Goal: Transaction & Acquisition: Purchase product/service

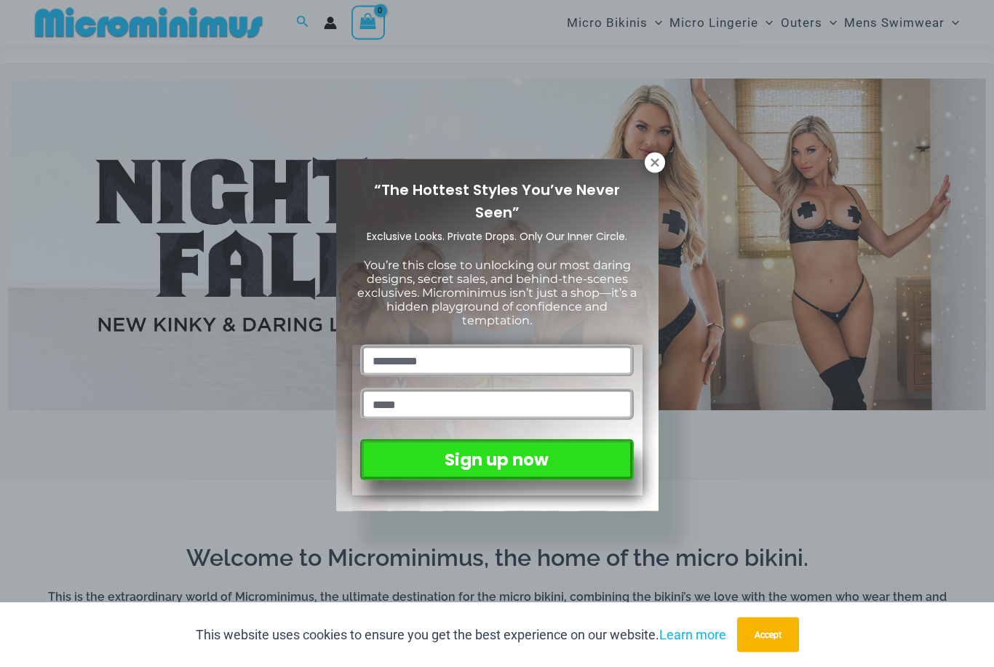
scroll to position [394, 0]
click at [652, 168] on icon at bounding box center [654, 162] width 13 height 13
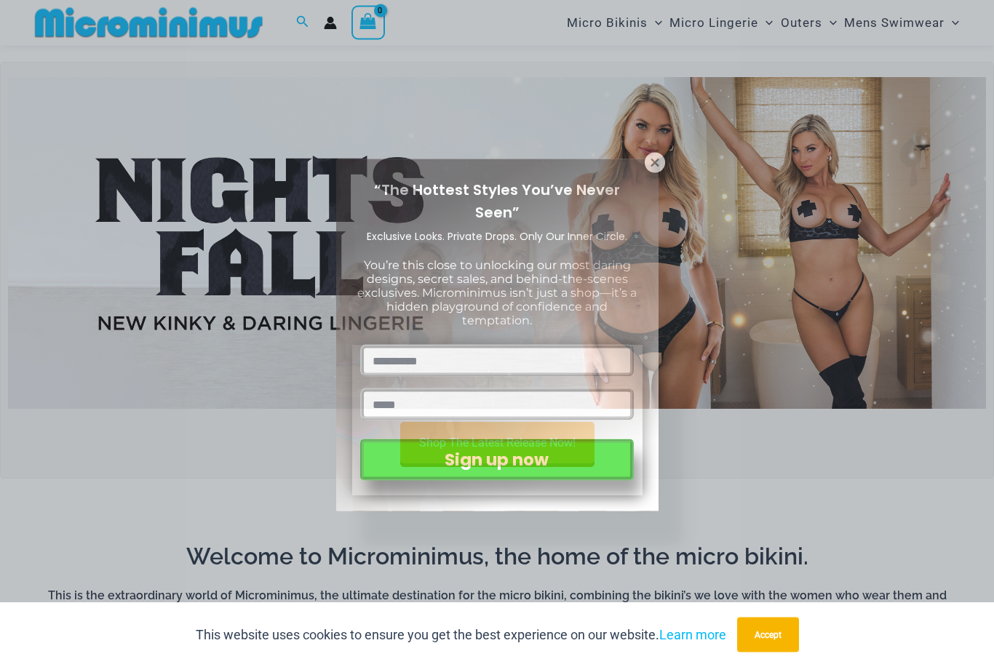
scroll to position [394, 0]
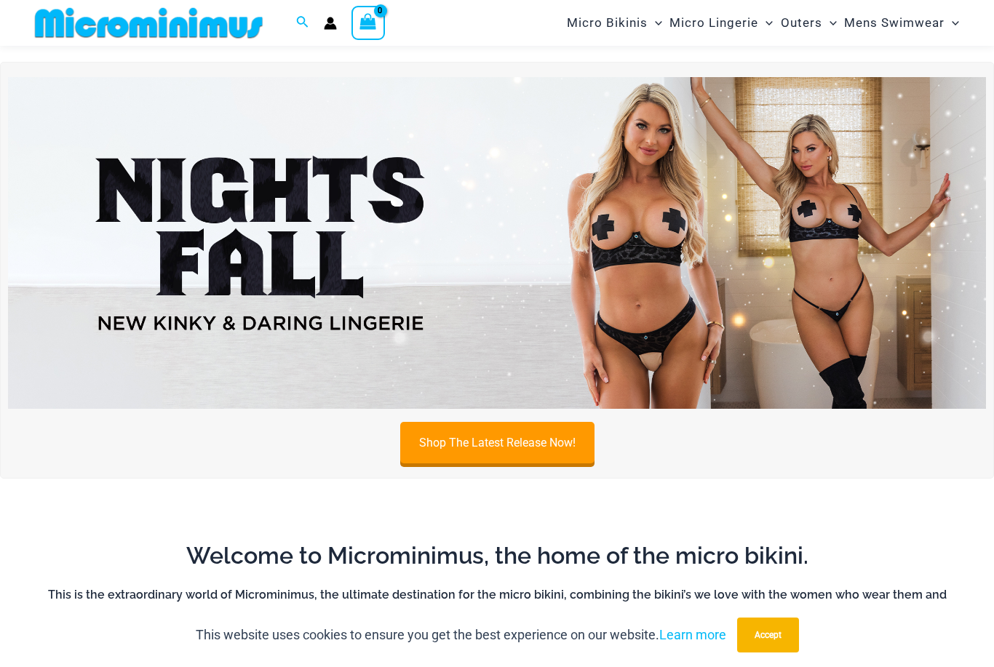
click at [776, 653] on button "Accept" at bounding box center [768, 635] width 62 height 35
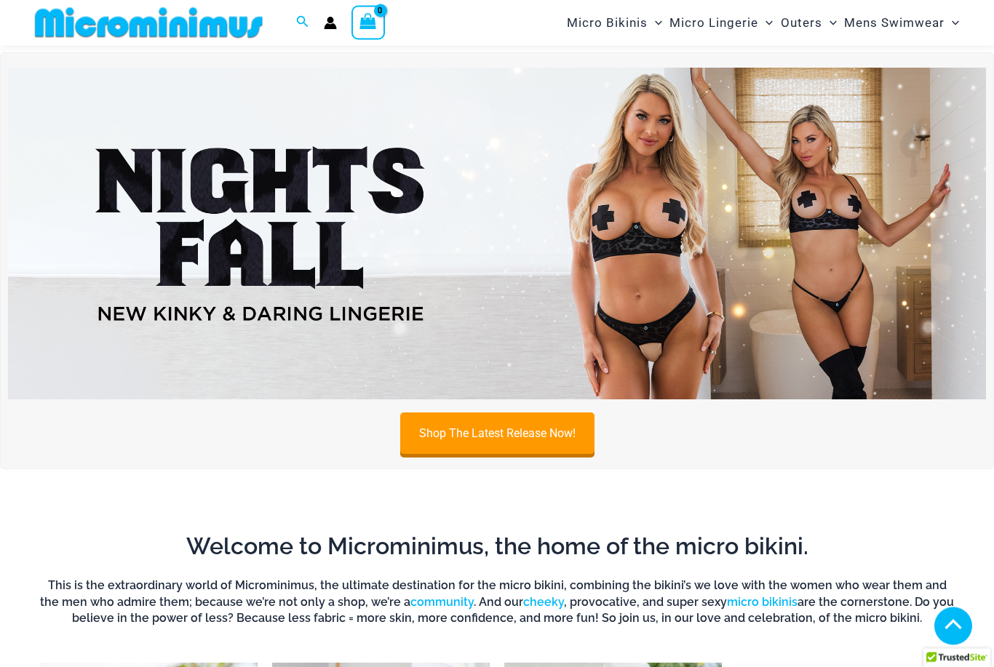
scroll to position [404, 0]
click at [498, 437] on link "Shop The Latest Release Now!" at bounding box center [497, 432] width 194 height 41
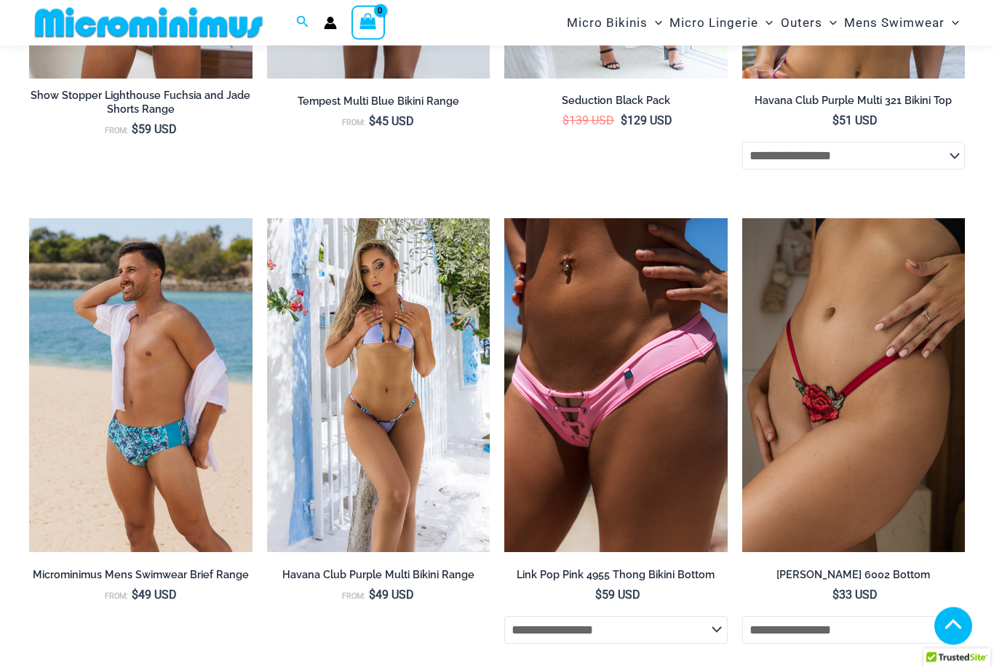
scroll to position [3048, 0]
click at [742, 218] on img at bounding box center [742, 218] width 0 height 0
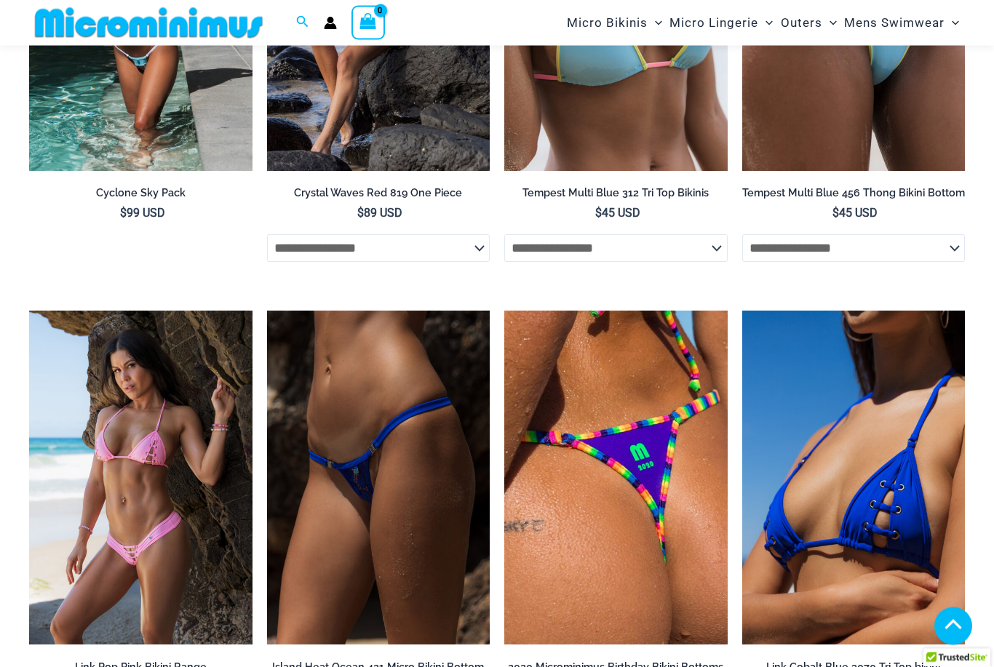
scroll to position [3904, 0]
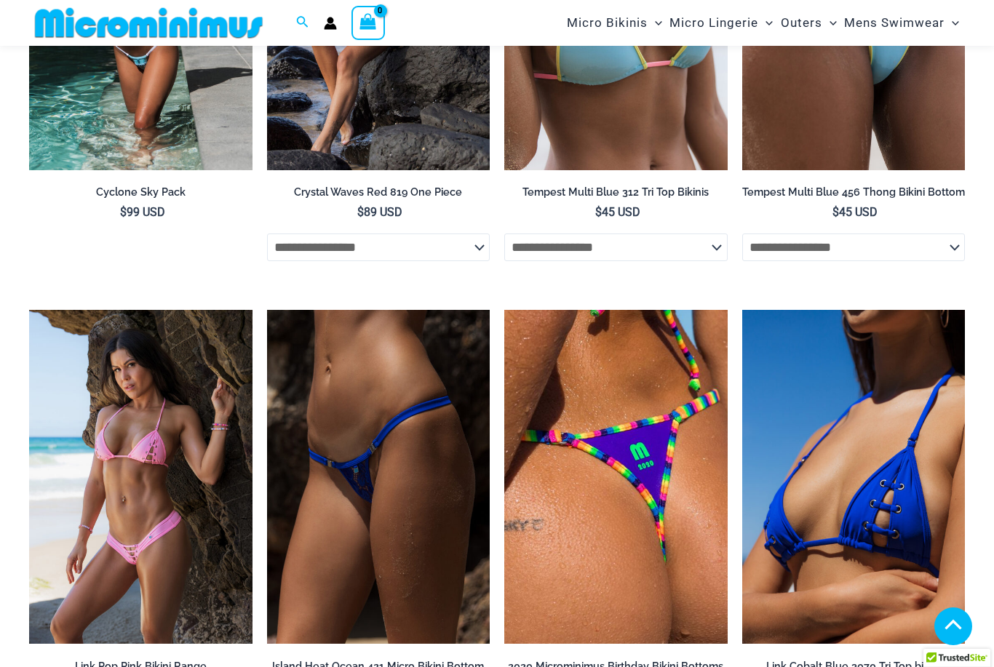
click at [267, 310] on img at bounding box center [267, 310] width 0 height 0
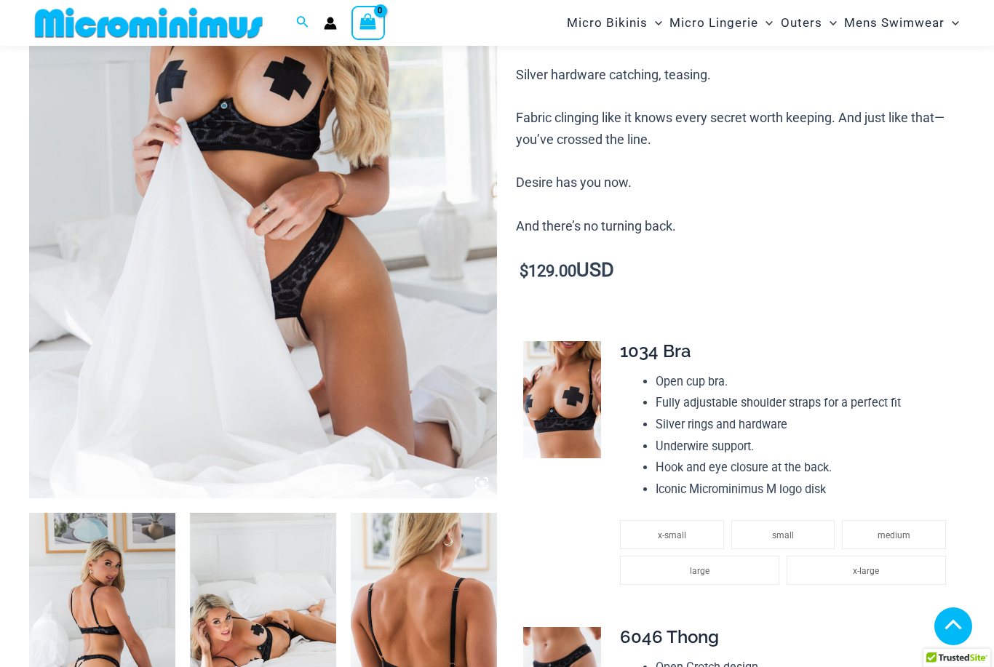
scroll to position [0, 0]
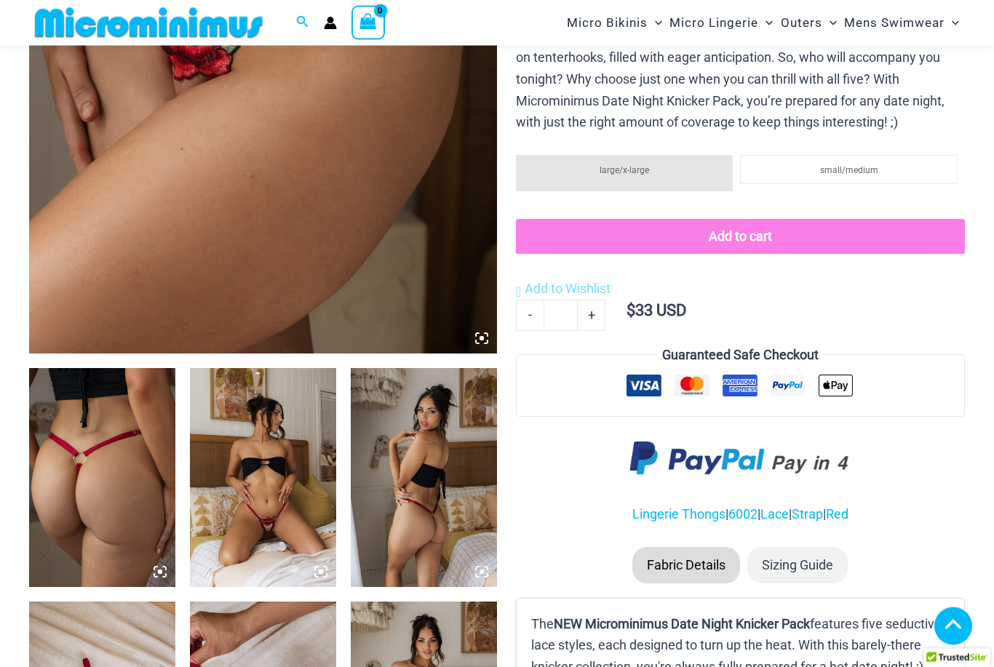
scroll to position [481, 0]
click at [272, 492] on img at bounding box center [263, 477] width 146 height 219
click at [266, 488] on img at bounding box center [263, 477] width 146 height 219
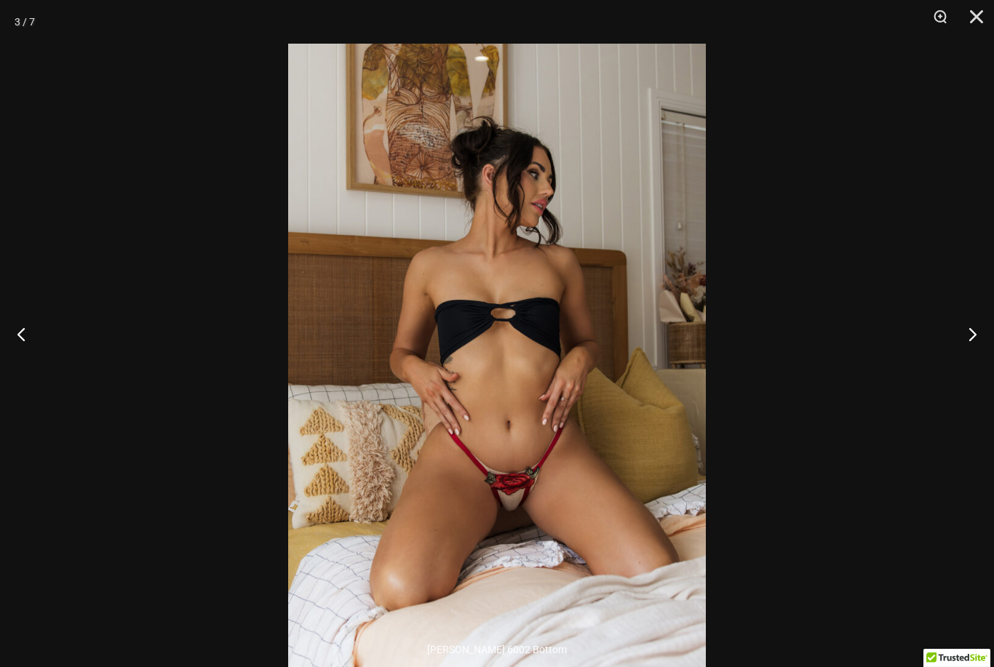
click at [976, 17] on button "Close" at bounding box center [971, 22] width 36 height 44
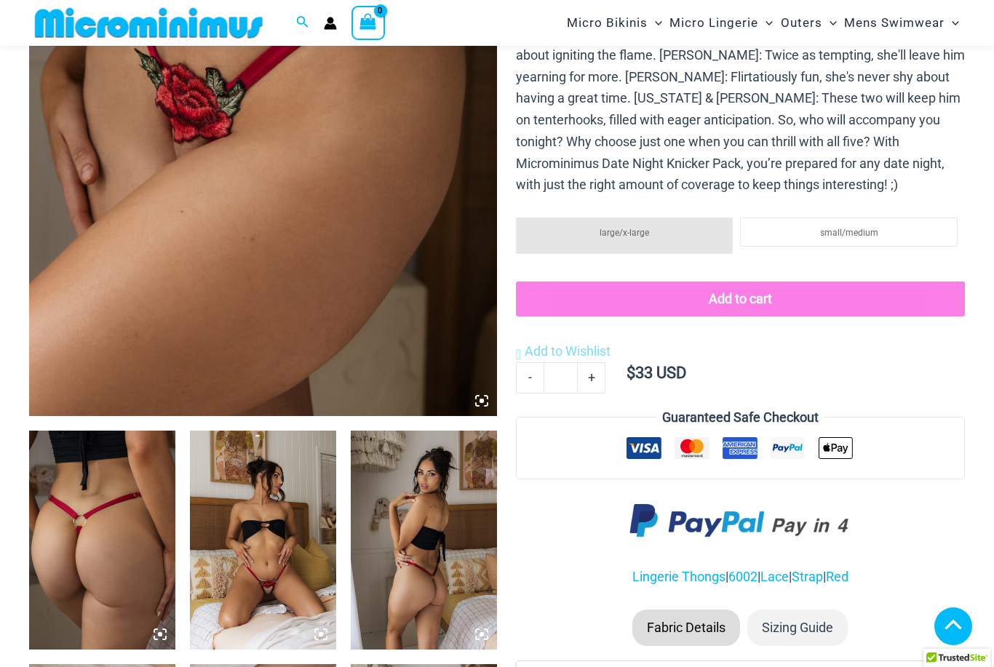
scroll to position [415, 0]
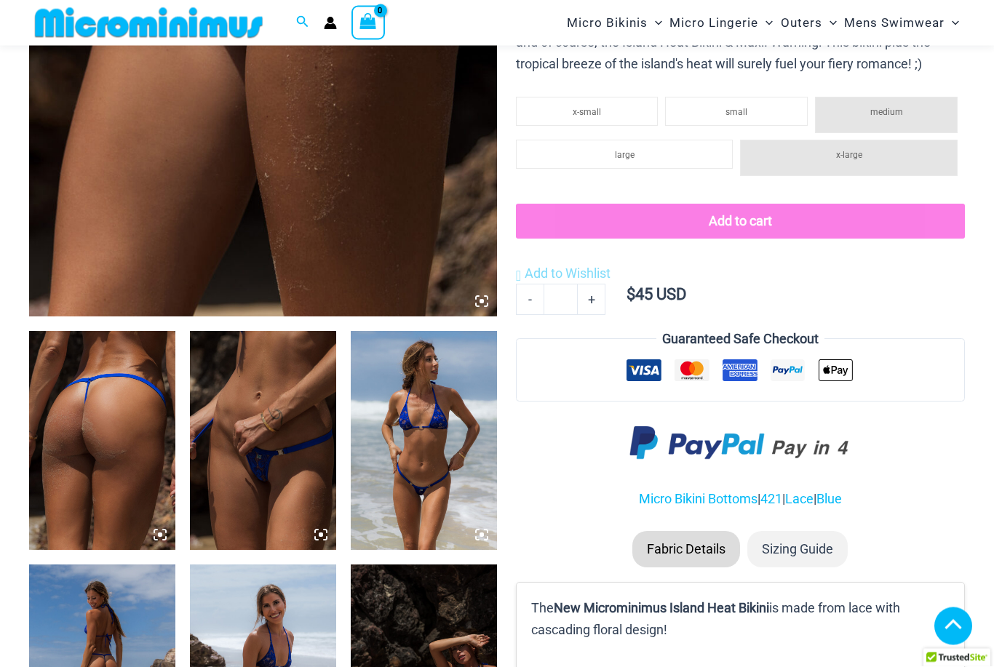
scroll to position [519, 0]
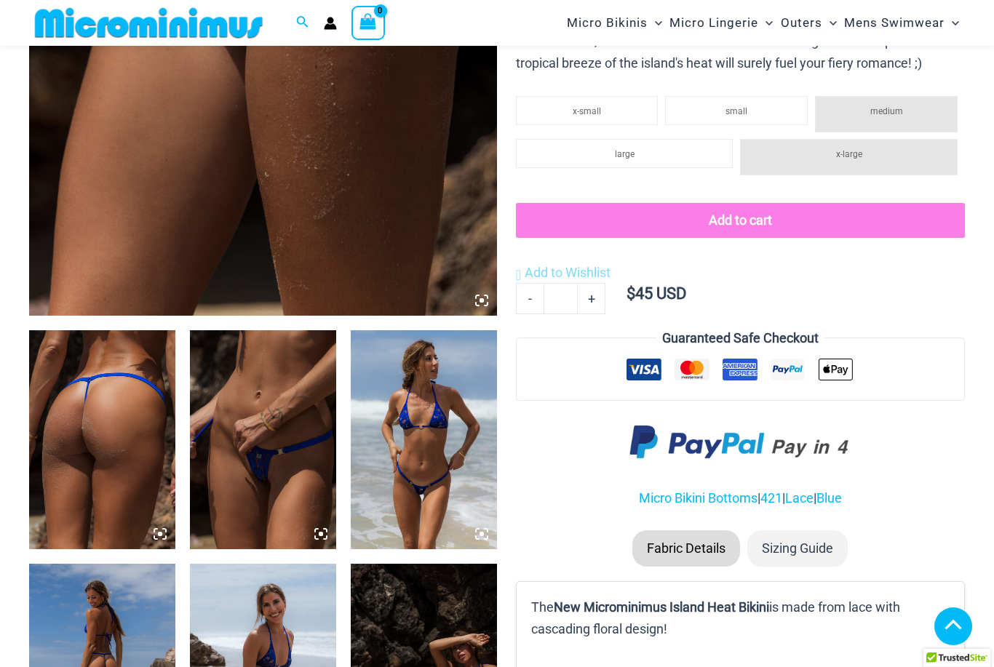
click at [415, 468] on img at bounding box center [424, 439] width 146 height 219
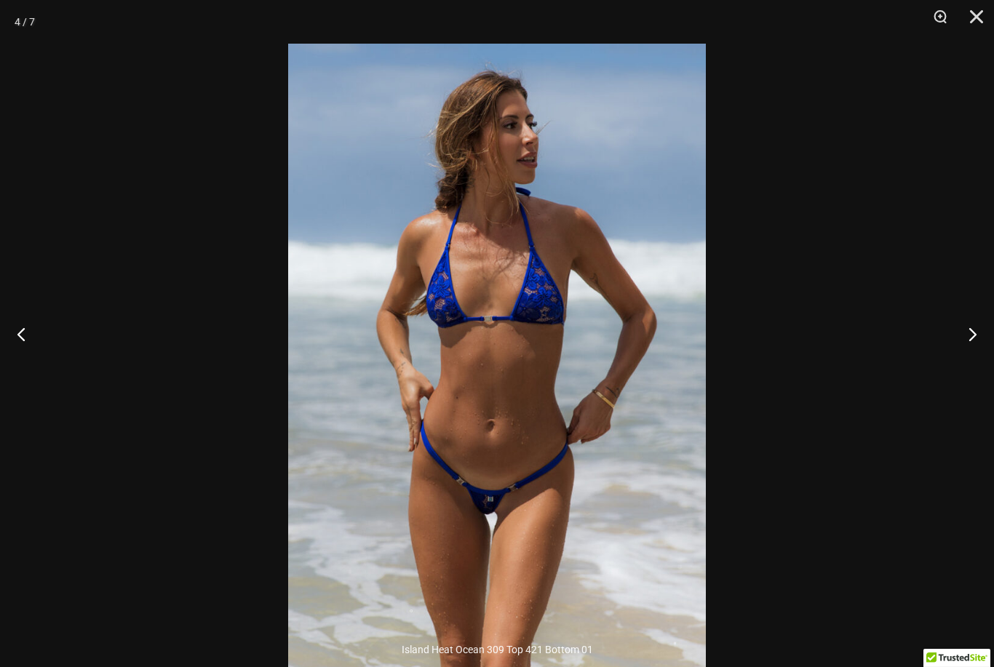
click at [974, 19] on button "Close" at bounding box center [971, 22] width 36 height 44
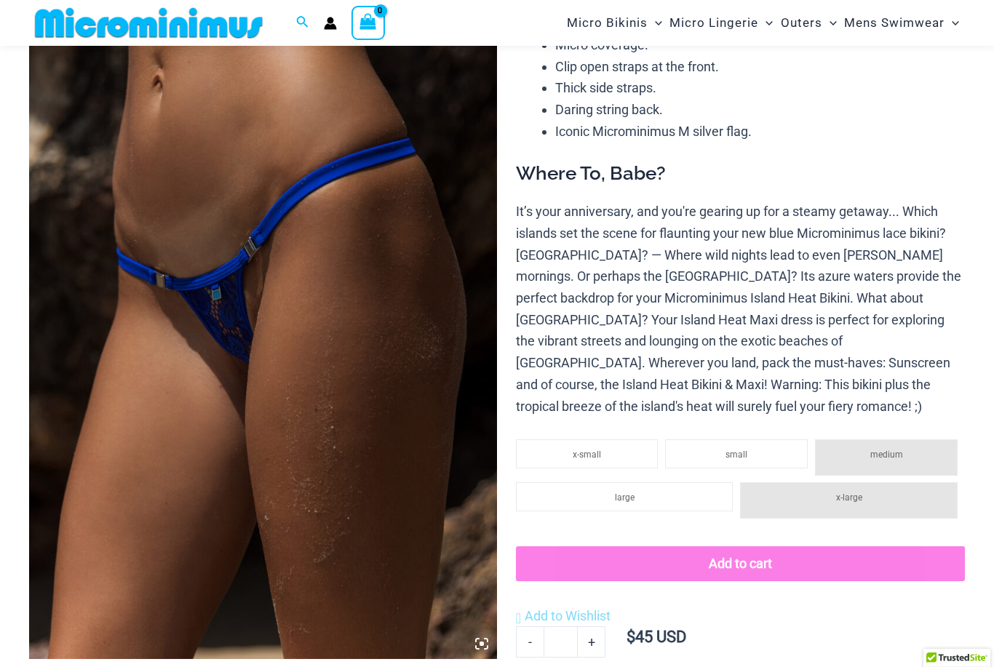
scroll to position [164, 0]
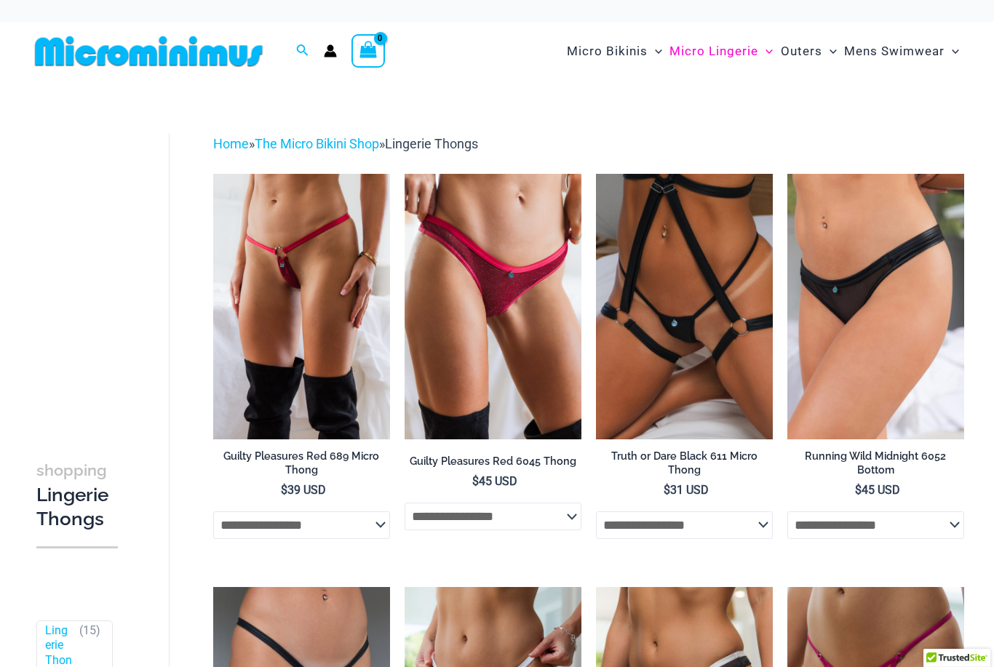
click at [213, 174] on img at bounding box center [213, 174] width 0 height 0
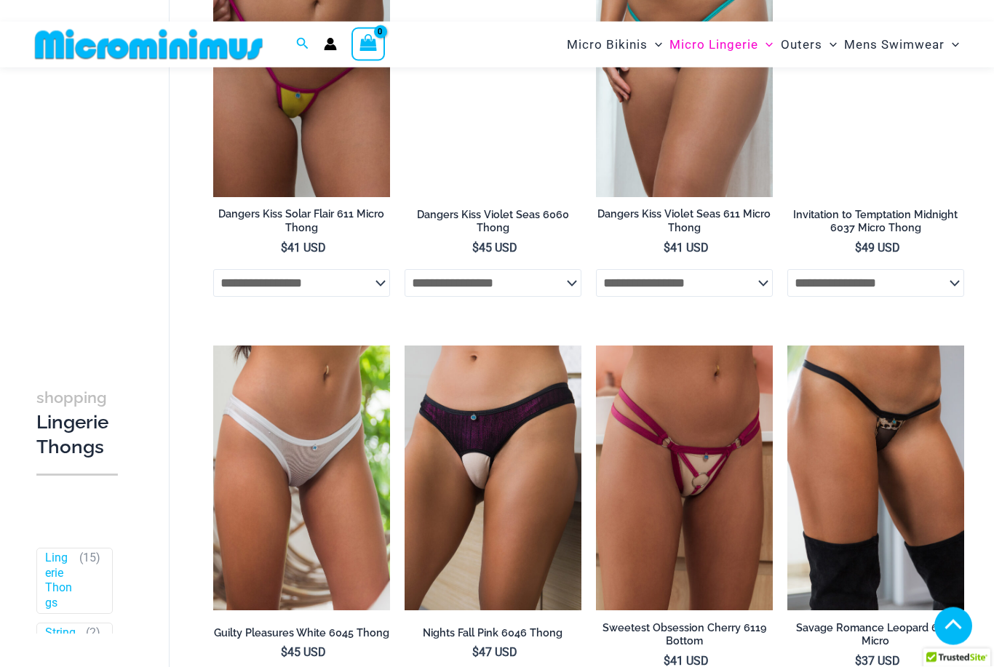
scroll to position [1057, 0]
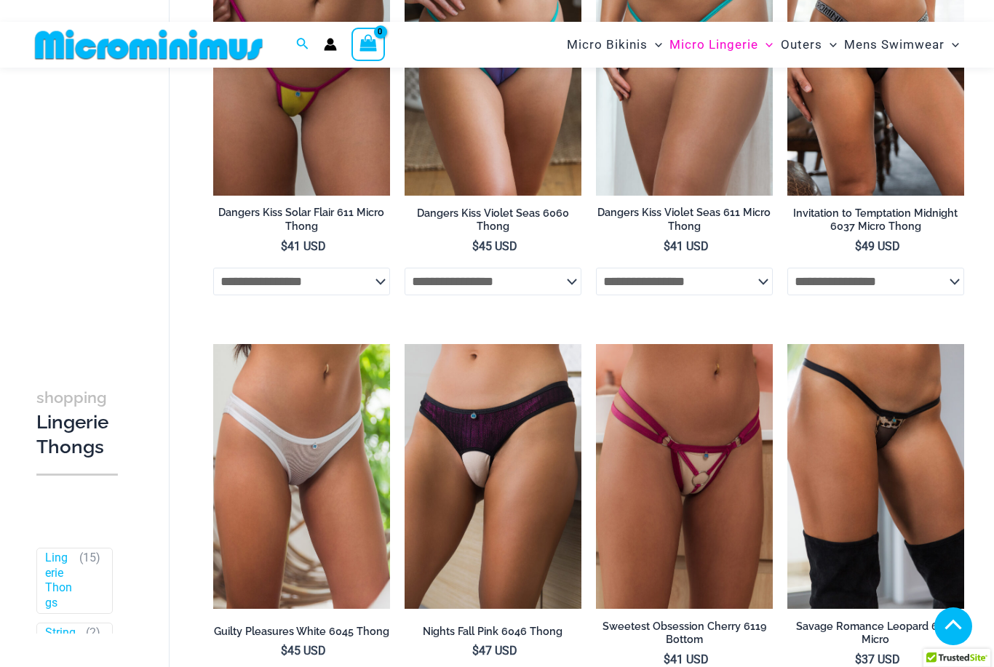
click at [596, 344] on img at bounding box center [596, 344] width 0 height 0
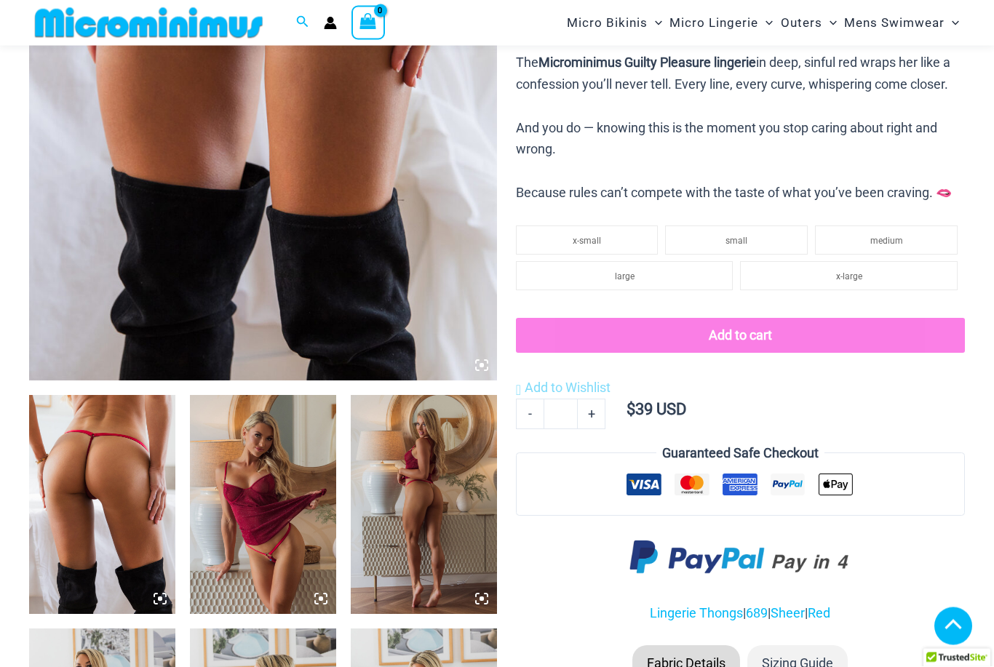
scroll to position [454, 0]
click at [267, 532] on img at bounding box center [263, 504] width 146 height 219
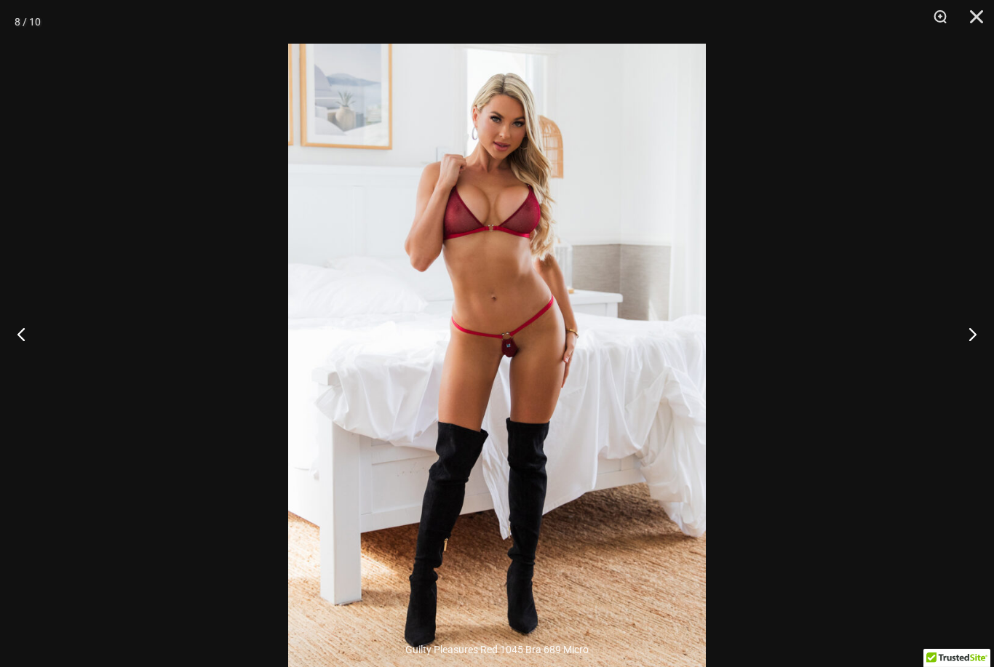
click at [976, 15] on button "Close" at bounding box center [971, 22] width 36 height 44
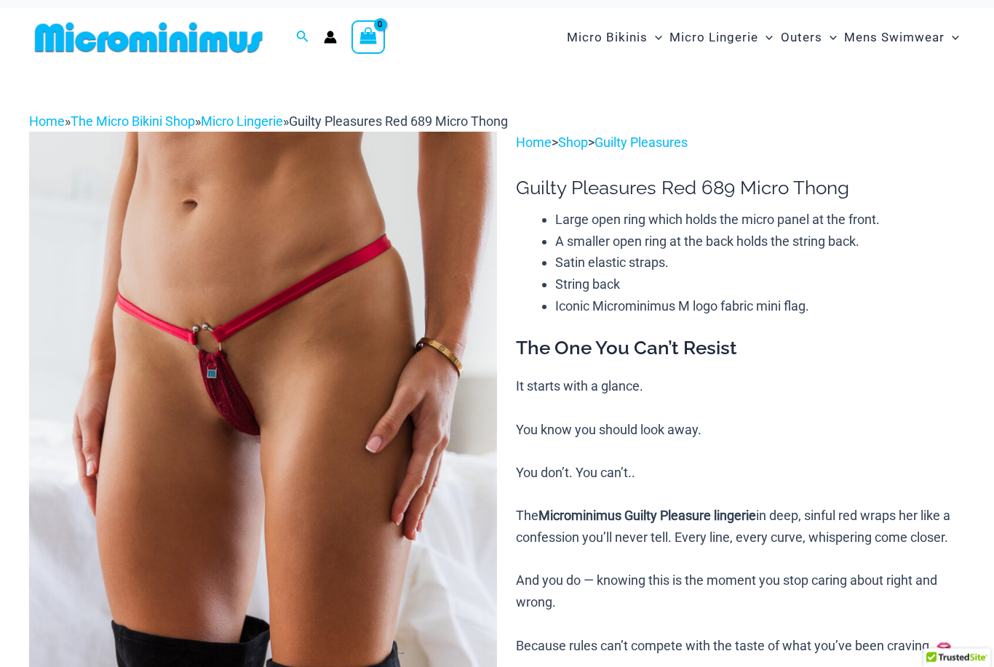
scroll to position [0, 0]
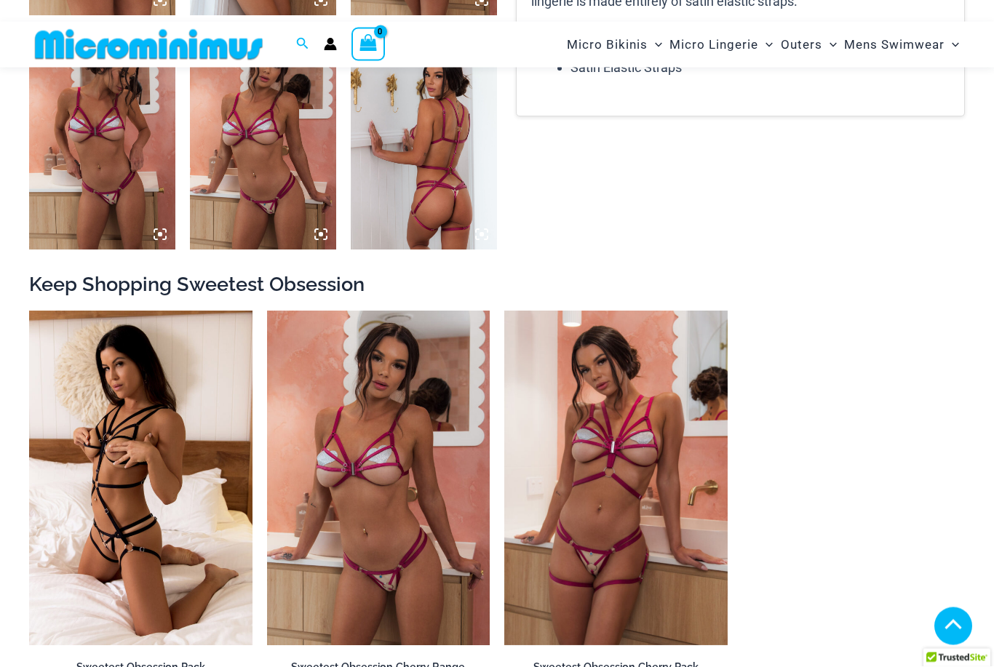
scroll to position [1053, 0]
click at [29, 311] on img at bounding box center [29, 311] width 0 height 0
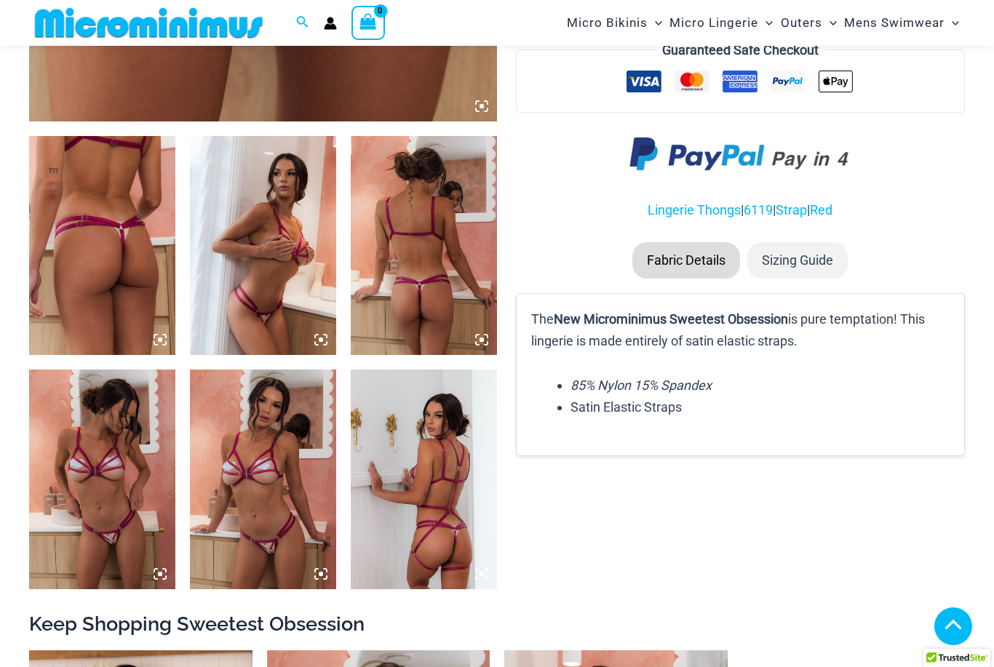
scroll to position [705, 0]
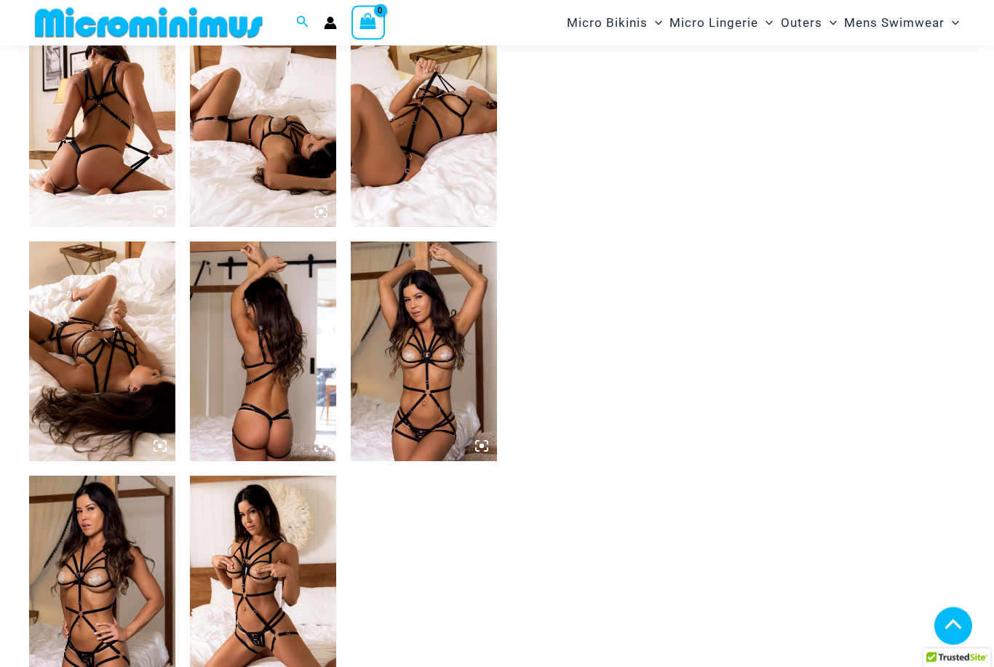
scroll to position [850, 0]
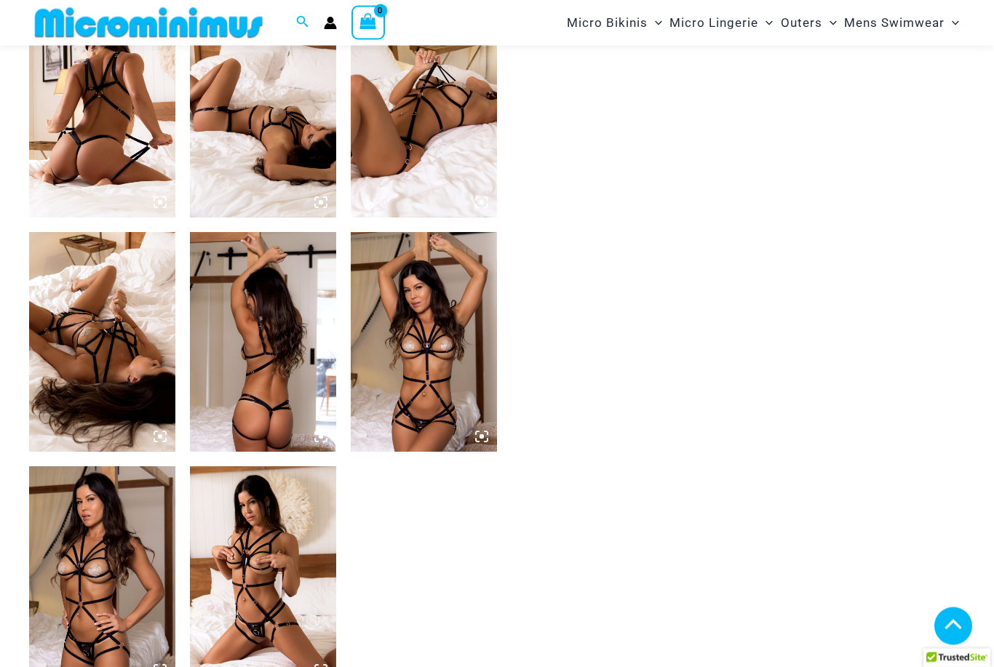
click at [110, 359] on img at bounding box center [102, 342] width 146 height 219
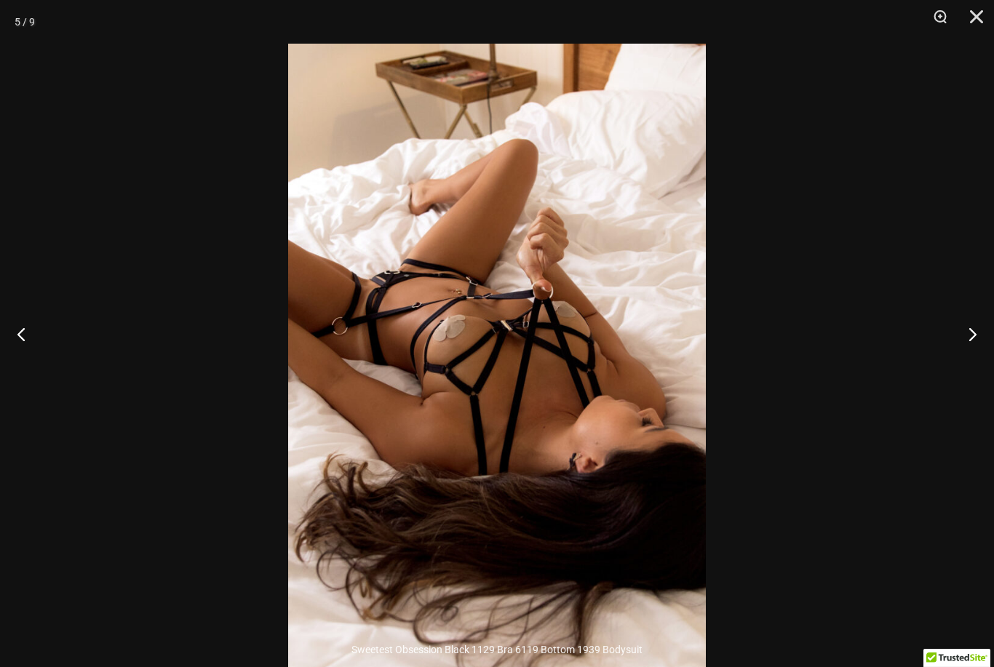
click at [972, 20] on button "Close" at bounding box center [971, 22] width 36 height 44
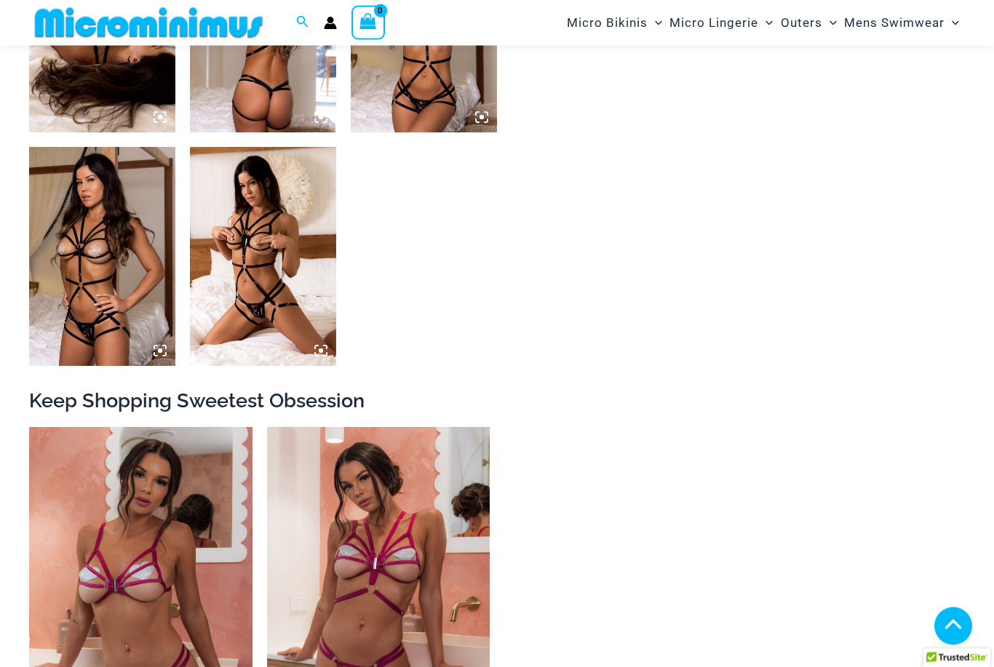
scroll to position [1156, 0]
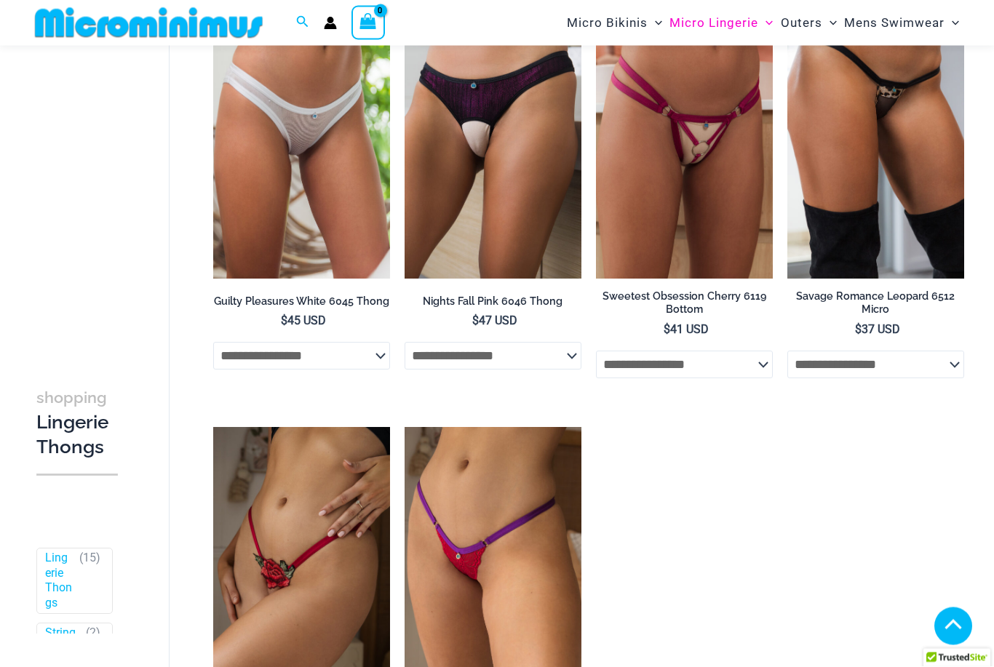
scroll to position [1387, 0]
click at [404, 427] on img at bounding box center [404, 427] width 0 height 0
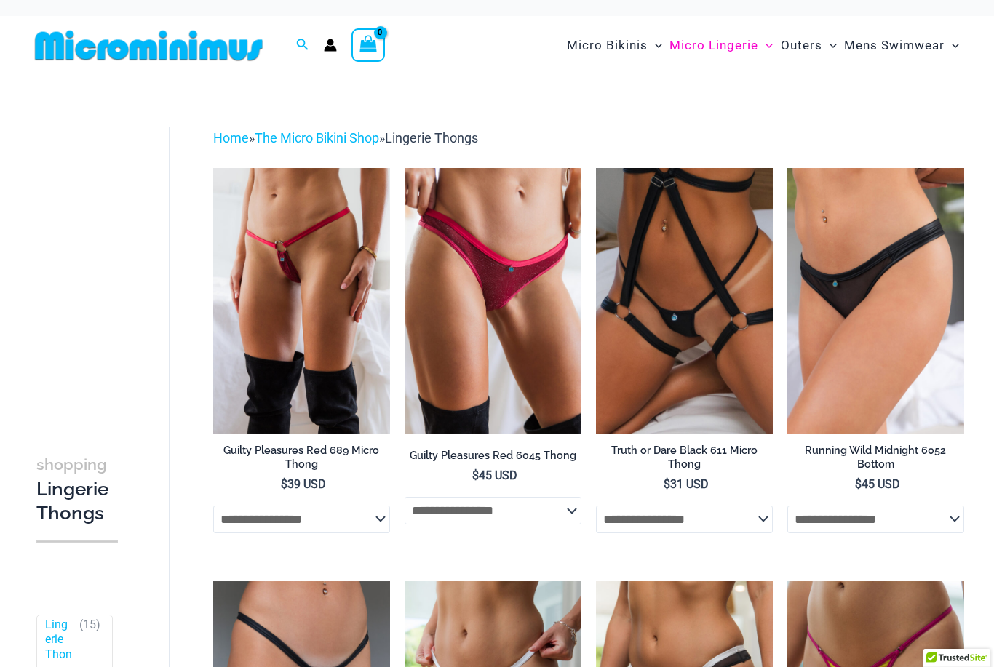
scroll to position [0, 0]
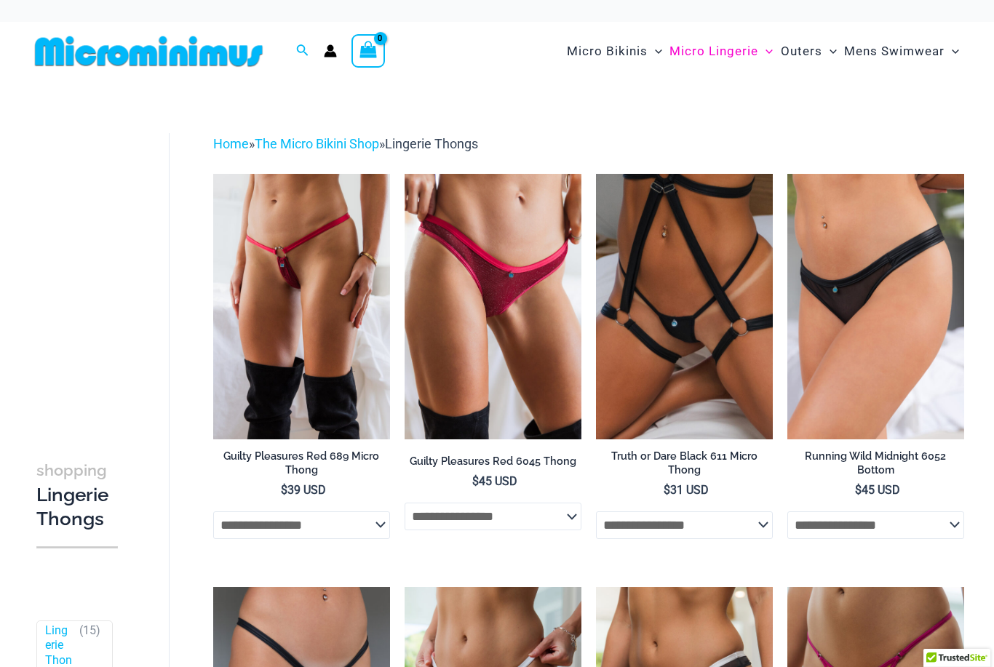
click at [596, 174] on img at bounding box center [596, 174] width 0 height 0
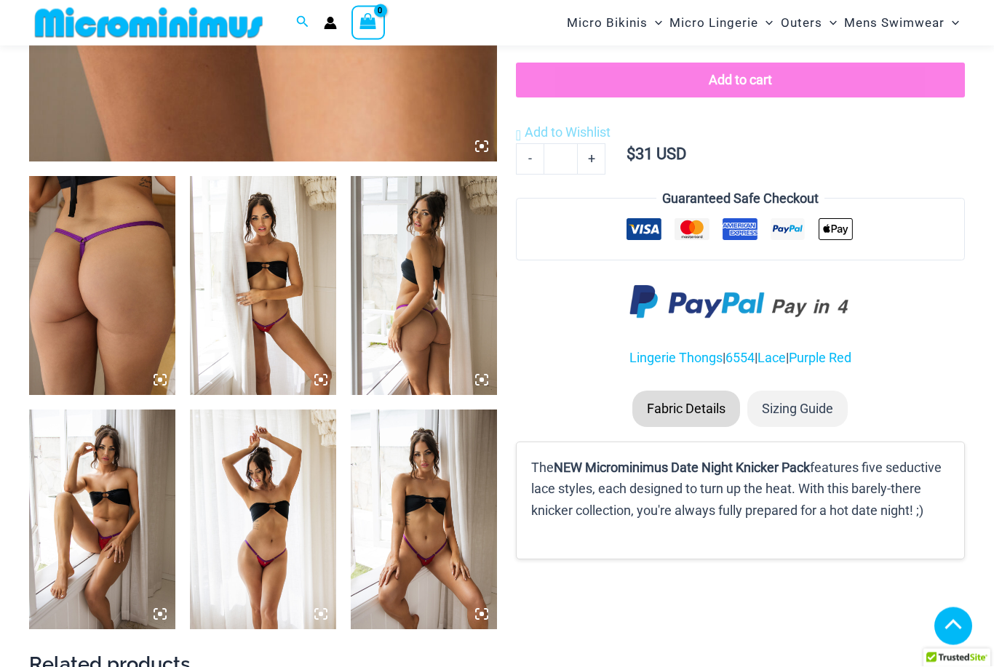
scroll to position [673, 0]
click at [425, 546] on img at bounding box center [424, 519] width 146 height 219
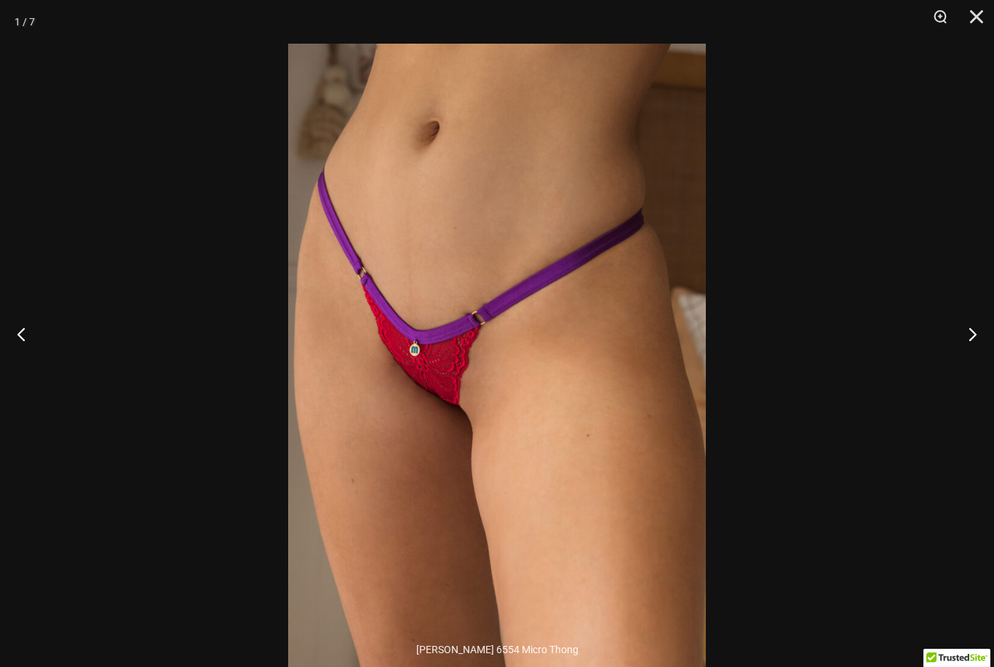
click at [974, 16] on button "Close" at bounding box center [971, 22] width 36 height 44
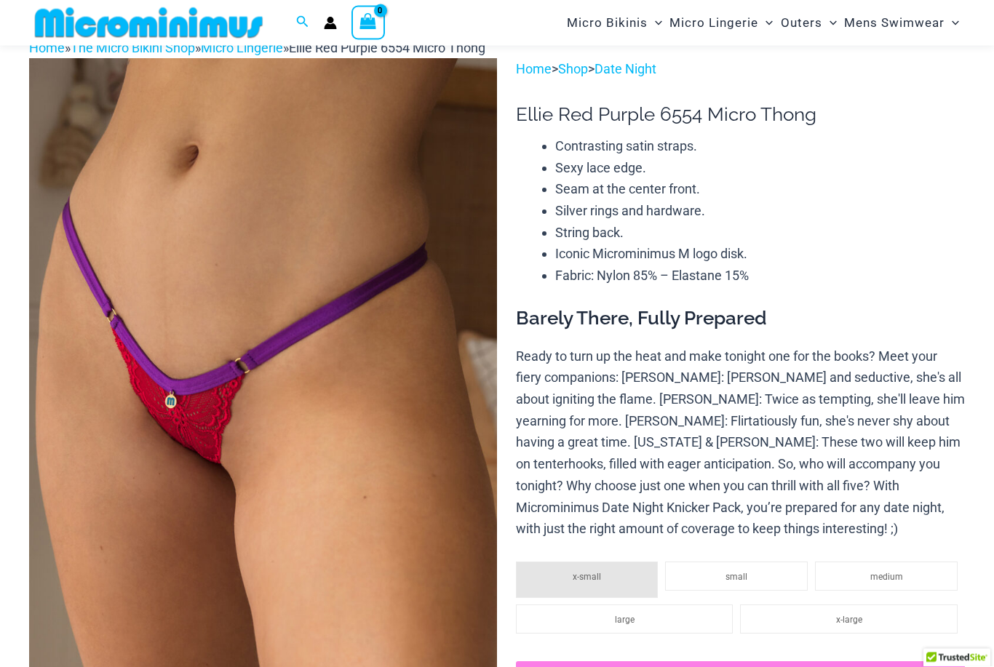
scroll to position [0, 0]
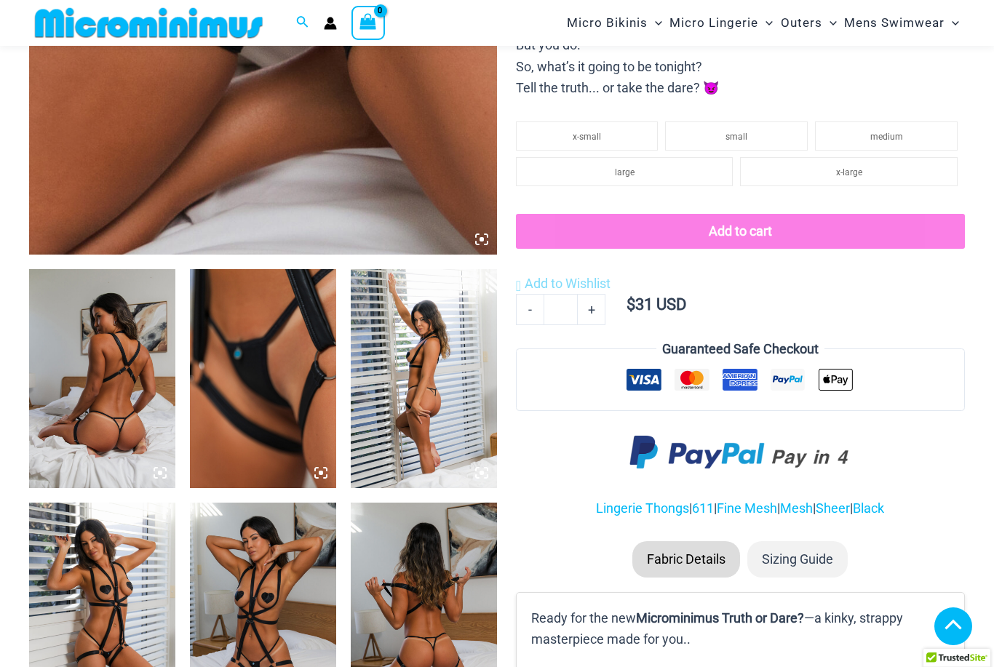
scroll to position [578, 0]
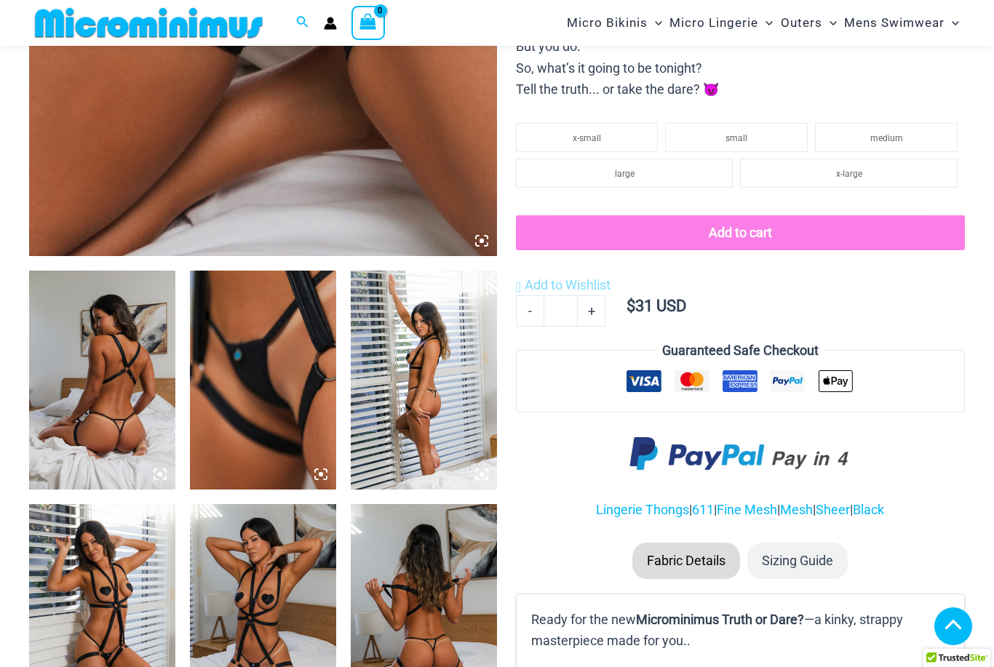
click at [268, 403] on img at bounding box center [263, 380] width 146 height 219
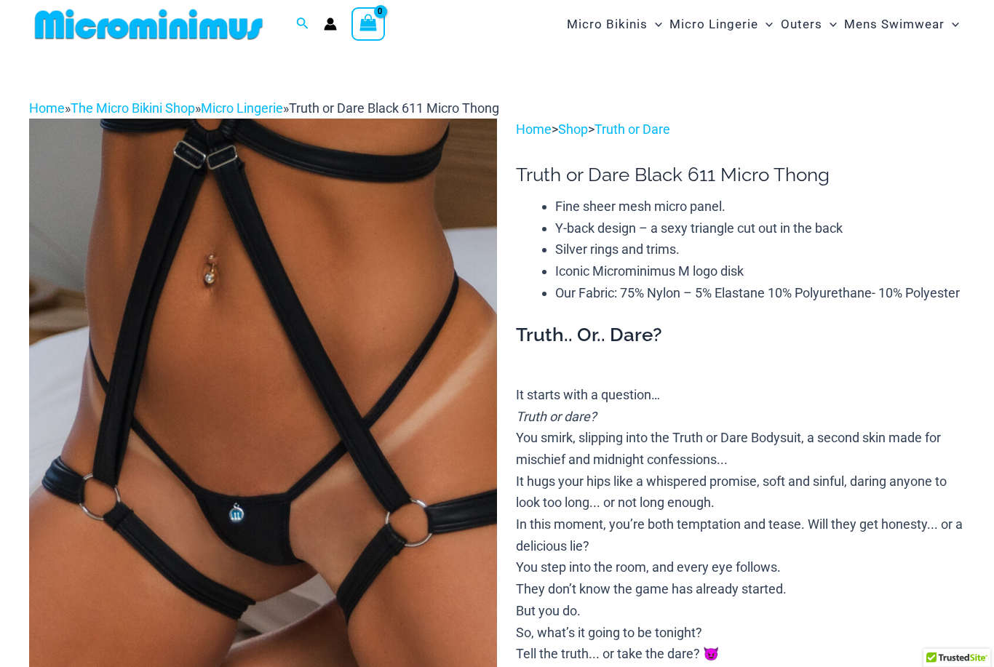
scroll to position [0, 0]
